Goal: Task Accomplishment & Management: Manage account settings

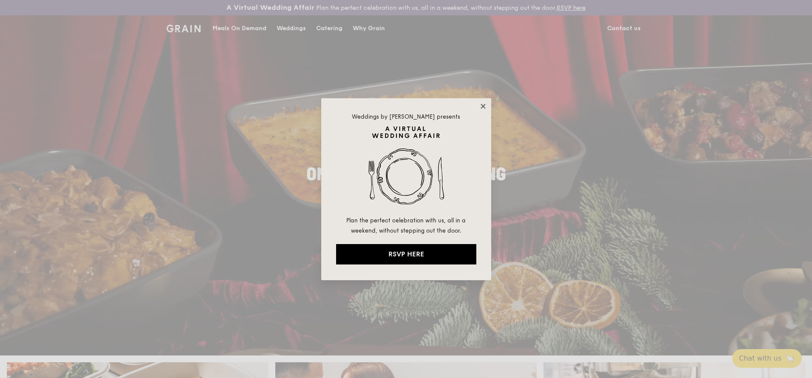
click at [483, 108] on icon at bounding box center [483, 106] width 8 height 8
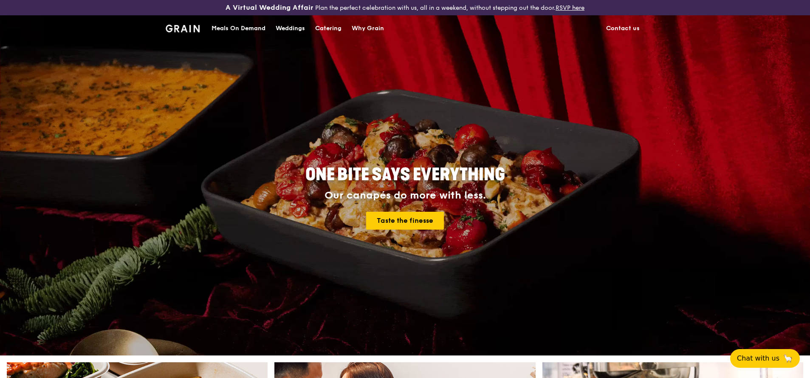
click at [243, 27] on div "Meals On Demand" at bounding box center [239, 28] width 54 height 25
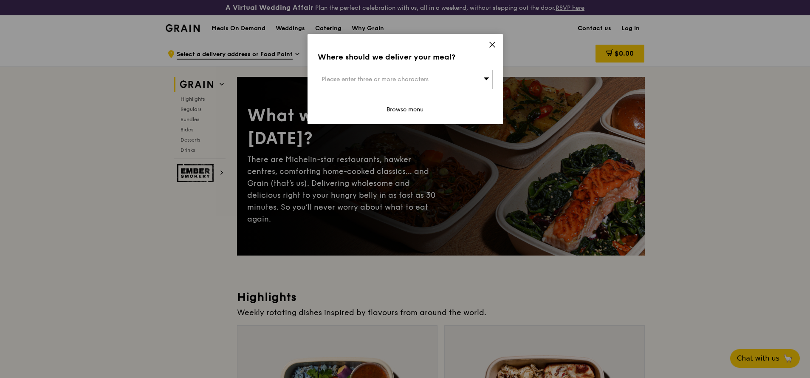
click at [493, 45] on icon at bounding box center [493, 45] width 8 height 8
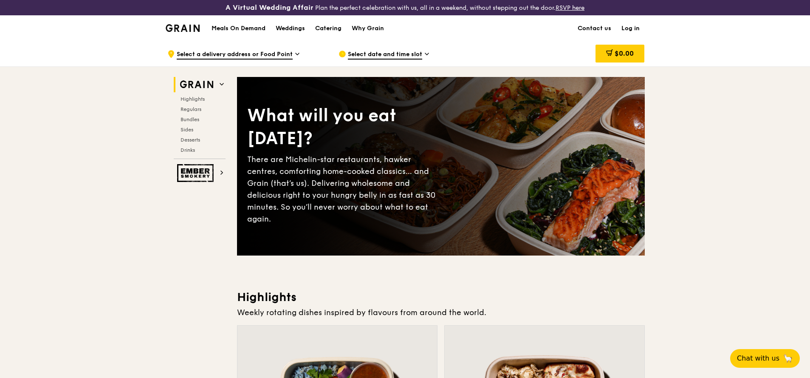
click at [629, 28] on link "Log in" at bounding box center [631, 28] width 28 height 25
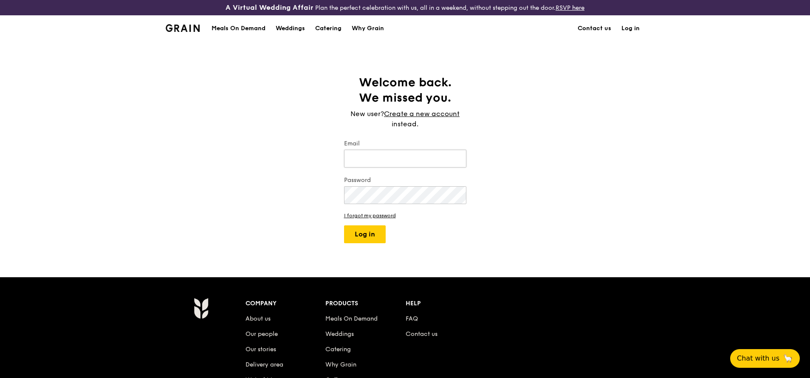
click at [411, 160] on input "Email" at bounding box center [405, 159] width 122 height 18
type input "[EMAIL_ADDRESS][PERSON_NAME][DOMAIN_NAME]"
click at [344, 225] on button "Log in" at bounding box center [365, 234] width 42 height 18
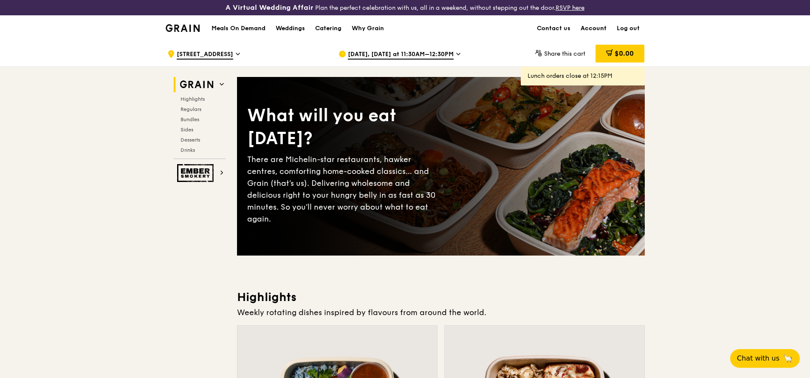
click at [587, 31] on link "Account" at bounding box center [594, 28] width 36 height 25
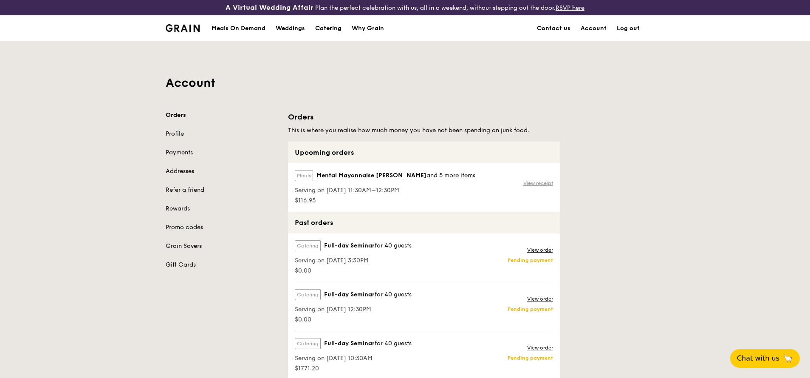
click at [528, 182] on link "View receipt" at bounding box center [538, 183] width 30 height 7
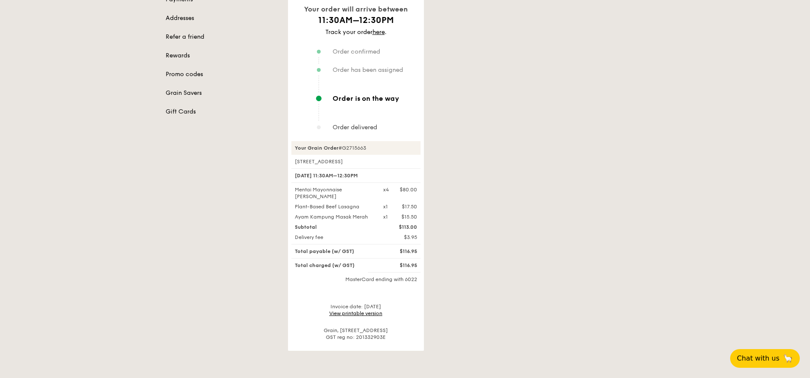
scroll to position [51, 0]
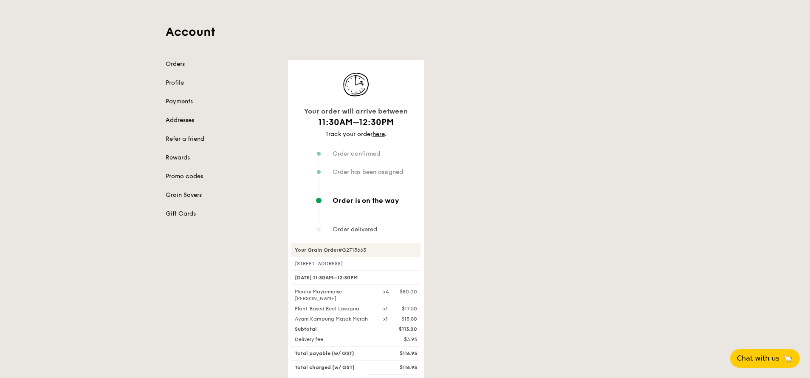
click at [177, 118] on link "Addresses" at bounding box center [222, 120] width 112 height 8
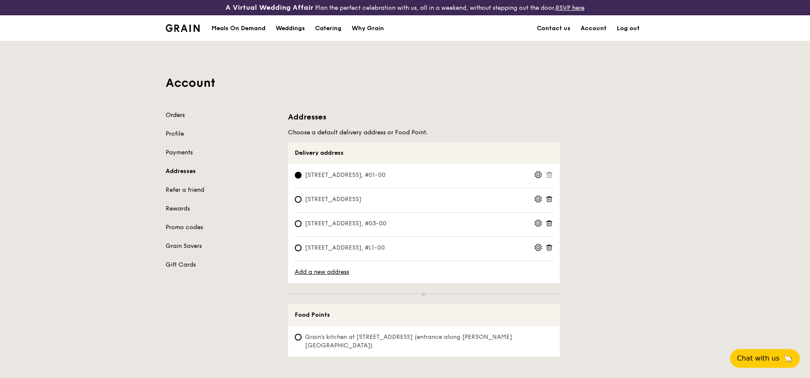
click at [177, 113] on link "Orders" at bounding box center [222, 115] width 112 height 8
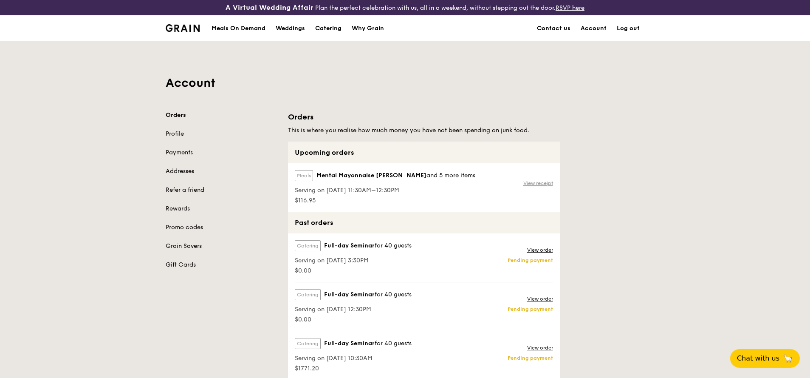
click at [537, 185] on link "View receipt" at bounding box center [538, 183] width 30 height 7
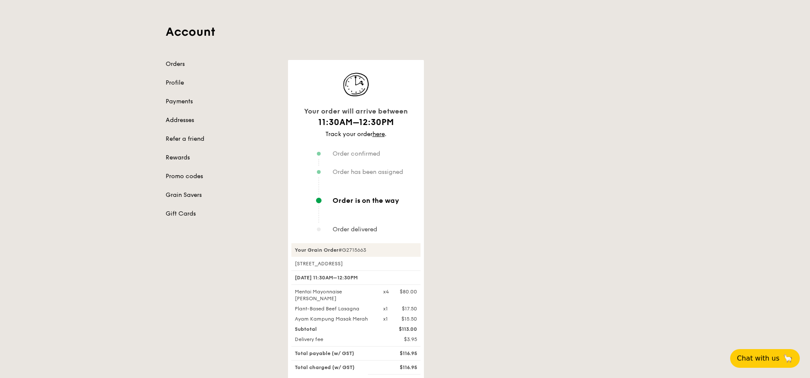
scroll to position [102, 0]
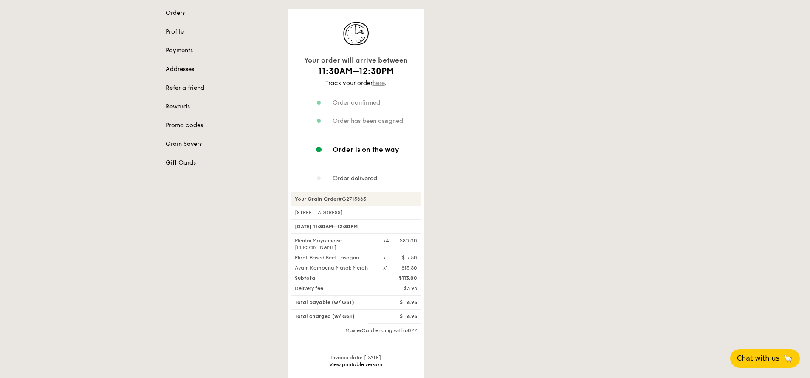
click at [379, 85] on link "here" at bounding box center [379, 82] width 12 height 7
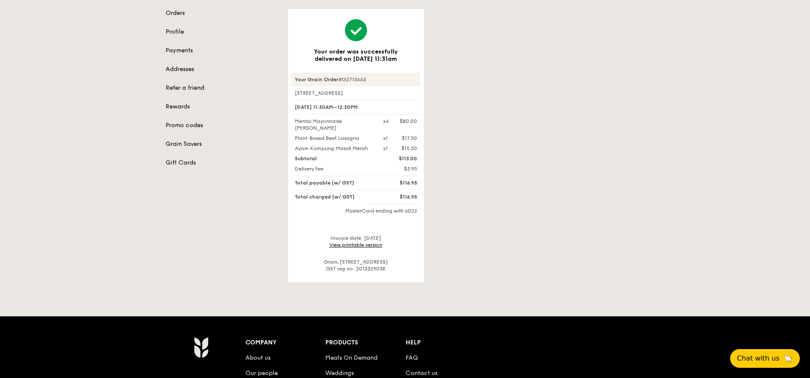
click at [549, 95] on div "Your order was successfully delivered on [DATE] 11:31am Your Grain Order #G2715…" at bounding box center [466, 145] width 367 height 273
click at [384, 127] on div "Mentai Mayonnaise [PERSON_NAME] x4 $80.00" at bounding box center [356, 125] width 133 height 14
